Goal: Information Seeking & Learning: Find specific fact

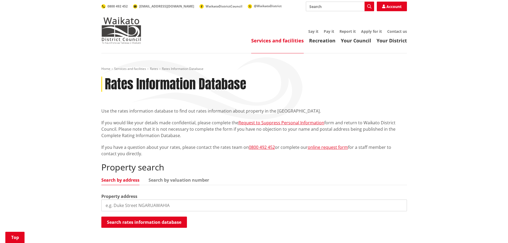
scroll to position [107, 0]
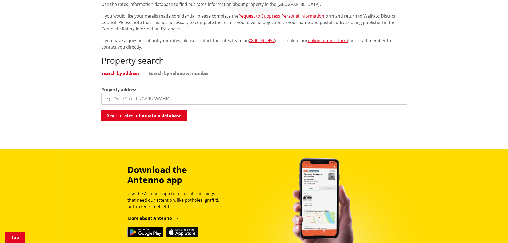
click at [177, 95] on input "search" at bounding box center [254, 99] width 306 height 12
click at [112, 96] on input "43 Westside" at bounding box center [254, 99] width 306 height 12
drag, startPoint x: 151, startPoint y: 97, endPoint x: 170, endPoint y: 99, distance: 19.3
click at [151, 97] on input "43 Westside" at bounding box center [254, 99] width 306 height 12
type input "43 Westside road"
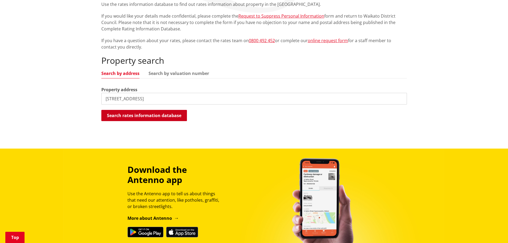
click at [156, 115] on button "Search rates information database" at bounding box center [144, 115] width 86 height 11
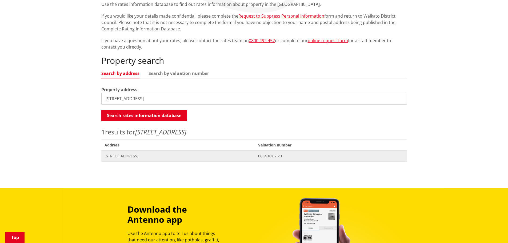
click at [133, 156] on span "[STREET_ADDRESS]" at bounding box center [178, 155] width 147 height 5
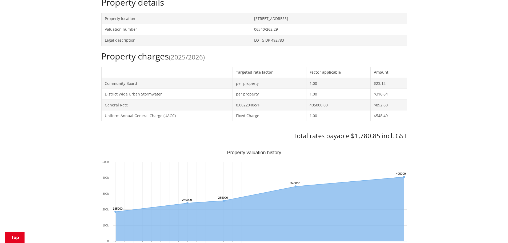
scroll to position [187, 0]
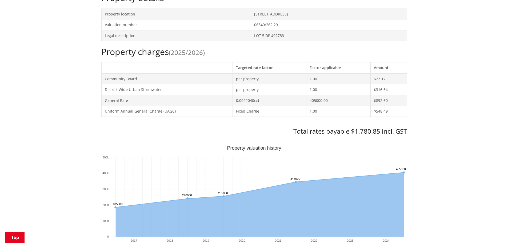
drag, startPoint x: 433, startPoint y: 93, endPoint x: 429, endPoint y: 95, distance: 4.5
click at [433, 93] on div "Home Services and facilities Rates Rates Information Database Rates Information…" at bounding box center [254, 219] width 508 height 704
